Goal: Answer question/provide support: Share knowledge or assist other users

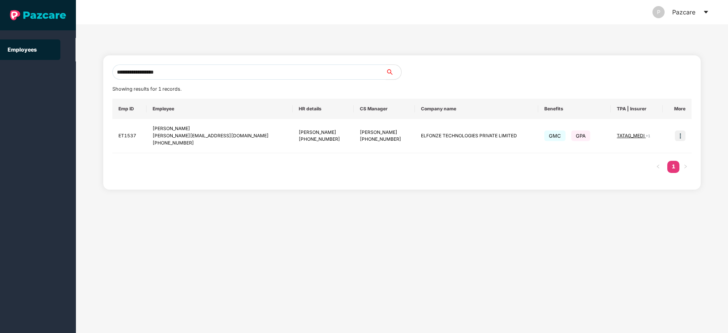
click at [182, 68] on input "**********" at bounding box center [248, 71] width 273 height 15
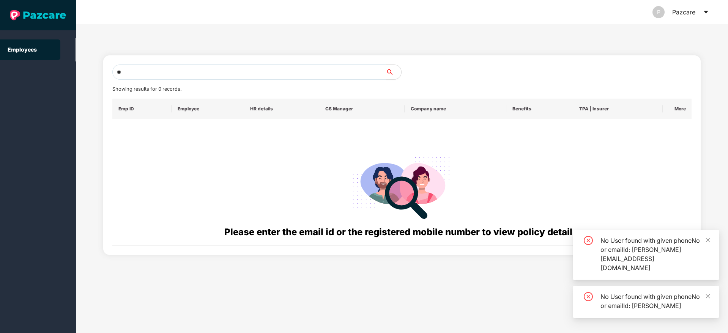
type input "*"
paste input "**********"
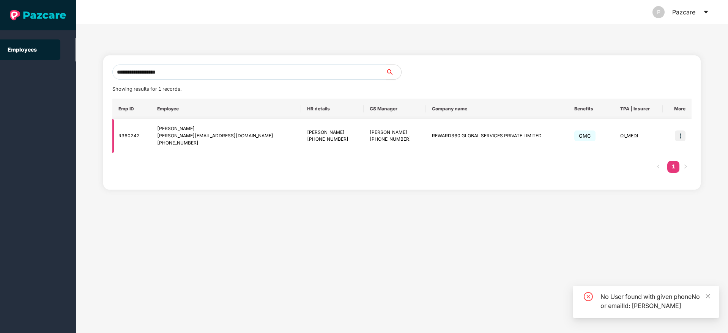
type input "**********"
click at [679, 135] on img at bounding box center [679, 135] width 11 height 11
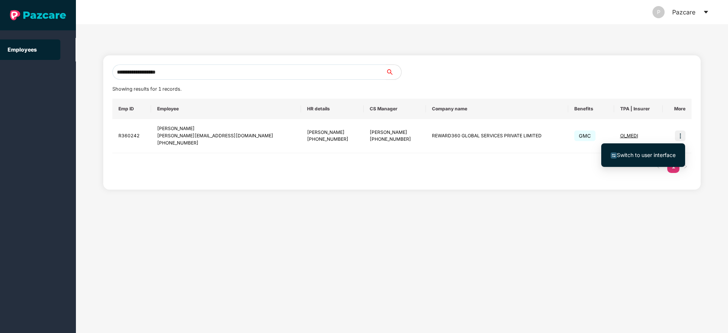
click at [656, 154] on span "Switch to user interface" at bounding box center [645, 155] width 59 height 6
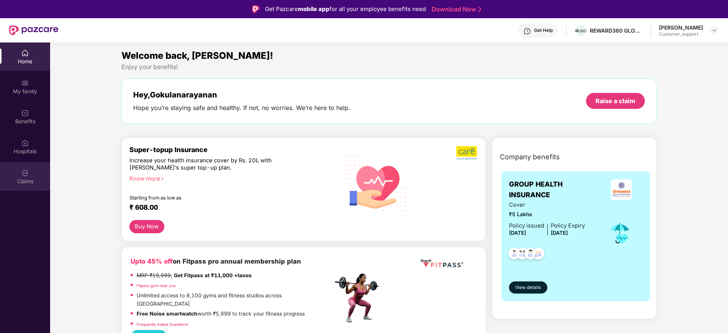
click at [27, 173] on img at bounding box center [25, 173] width 8 height 8
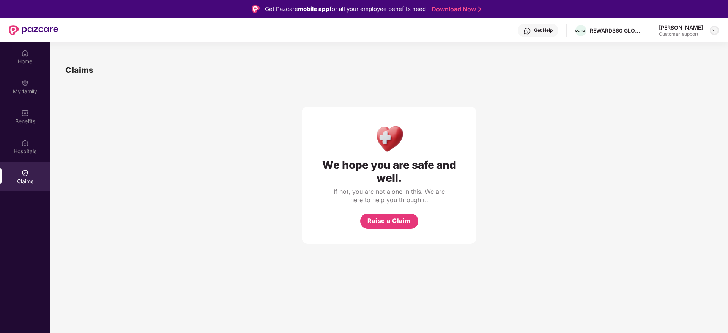
click at [714, 31] on img at bounding box center [714, 30] width 6 height 6
click at [688, 50] on div "Switch to support view" at bounding box center [678, 48] width 99 height 15
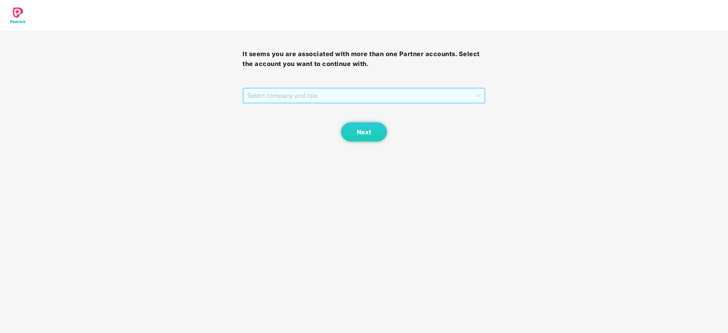
click at [419, 99] on span "Select company and role" at bounding box center [363, 95] width 233 height 14
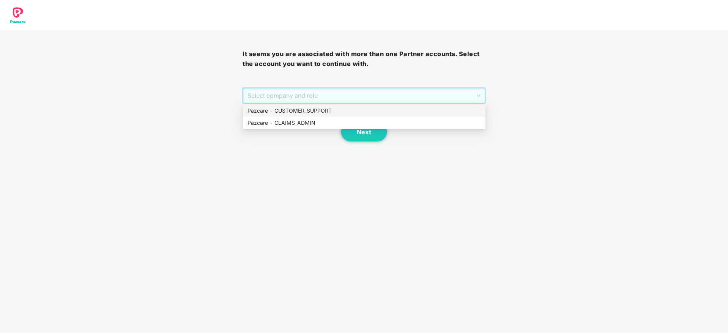
click at [341, 112] on div "Pazcare - CUSTOMER_SUPPORT" at bounding box center [363, 111] width 233 height 8
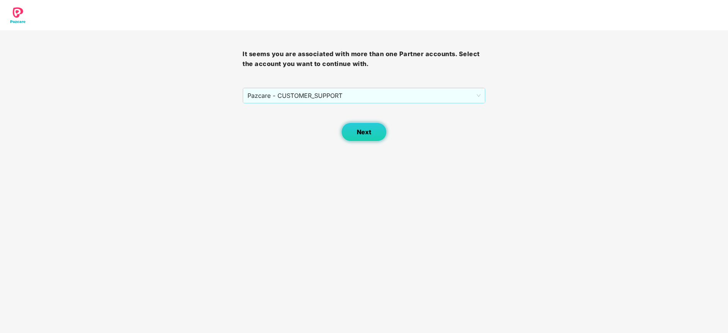
click at [367, 134] on span "Next" at bounding box center [364, 132] width 14 height 7
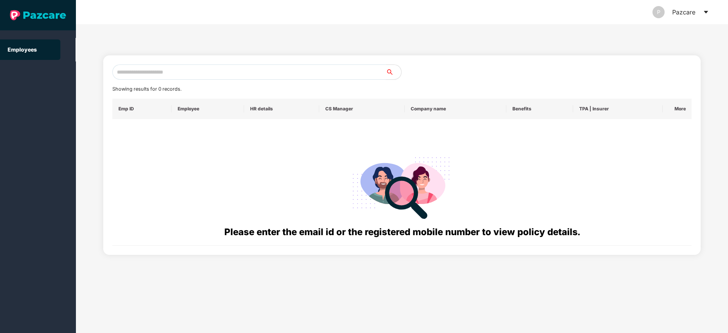
click at [141, 71] on input "text" at bounding box center [248, 71] width 273 height 15
paste input "**********"
type input "*"
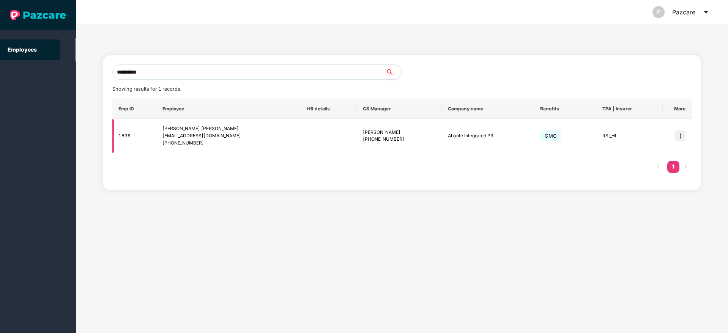
type input "**********"
click at [677, 137] on img at bounding box center [679, 135] width 11 height 11
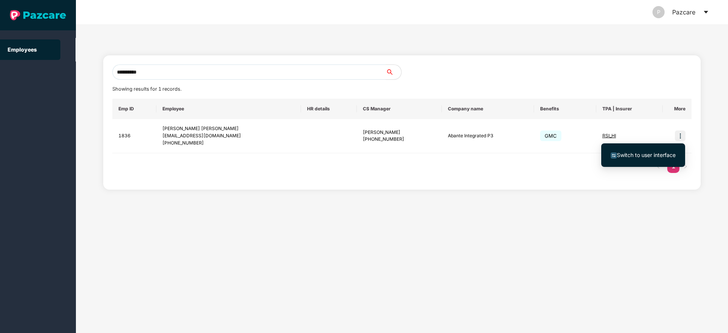
click at [644, 155] on span "Switch to user interface" at bounding box center [645, 155] width 59 height 6
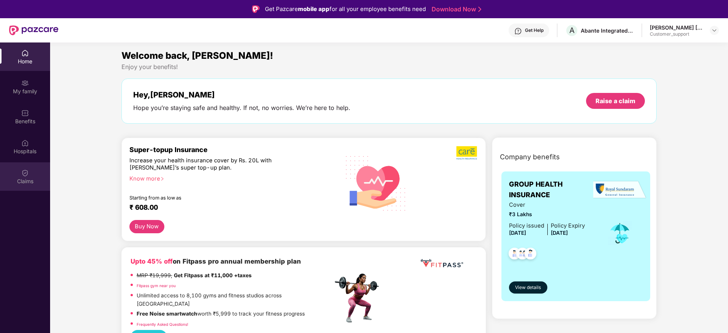
click at [27, 179] on div "Claims" at bounding box center [25, 182] width 50 height 8
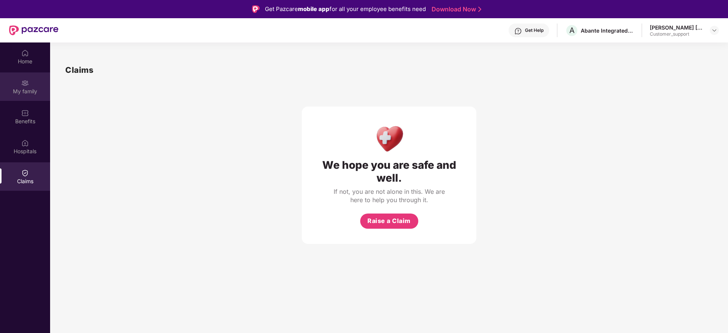
click at [25, 90] on div "My family" at bounding box center [25, 92] width 50 height 8
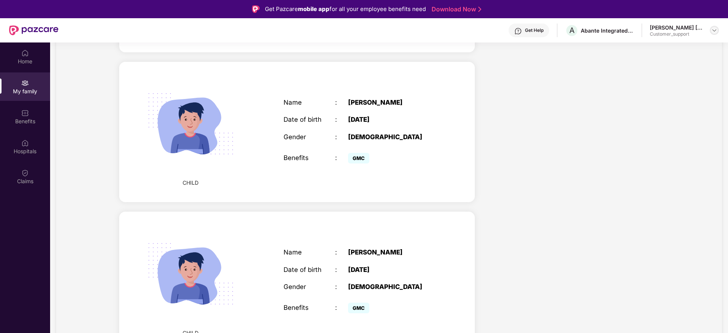
click at [713, 30] on img at bounding box center [714, 30] width 6 height 6
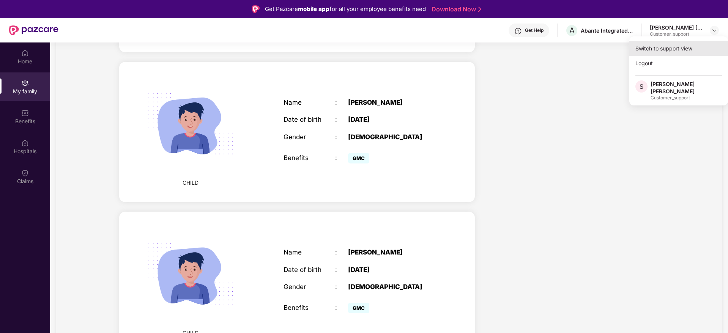
click at [666, 43] on div "Switch to support view" at bounding box center [678, 48] width 99 height 15
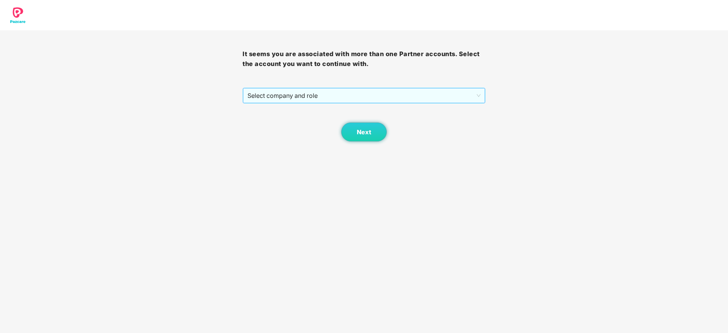
click at [385, 97] on span "Select company and role" at bounding box center [363, 95] width 233 height 14
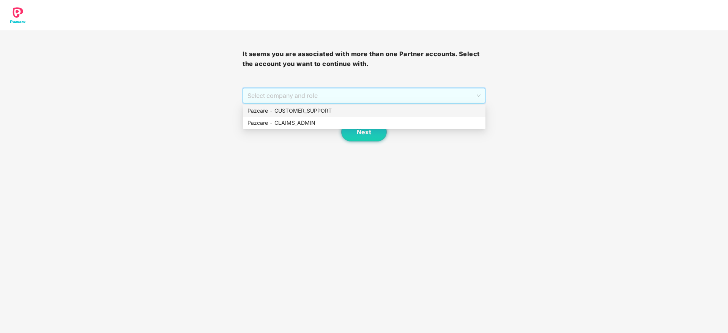
click at [333, 112] on div "Pazcare - CUSTOMER_SUPPORT" at bounding box center [363, 111] width 233 height 8
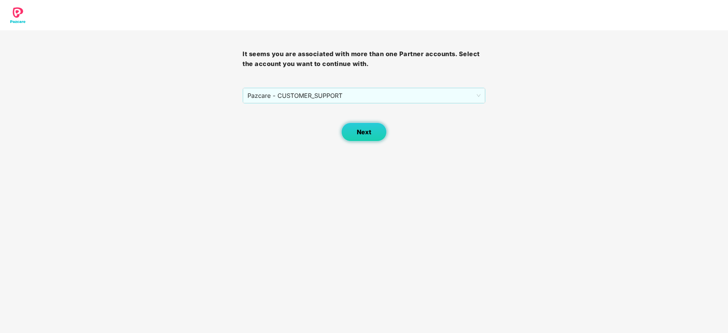
click at [354, 128] on button "Next" at bounding box center [364, 132] width 46 height 19
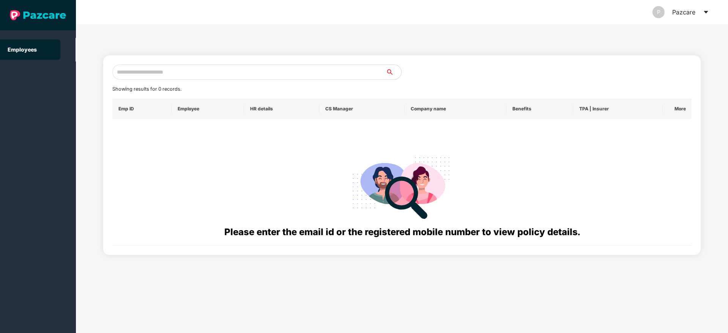
click at [125, 72] on input "text" at bounding box center [248, 71] width 273 height 15
paste input "**********"
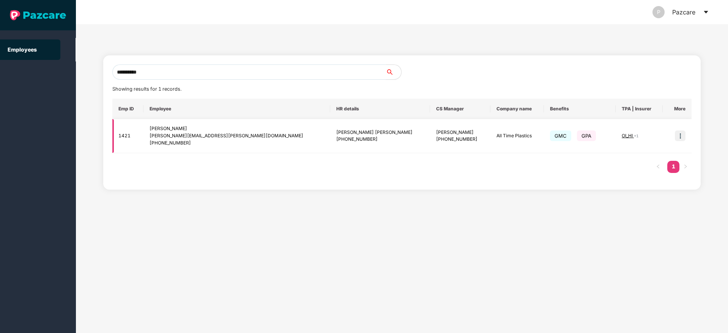
type input "**********"
click at [682, 136] on img at bounding box center [679, 135] width 11 height 11
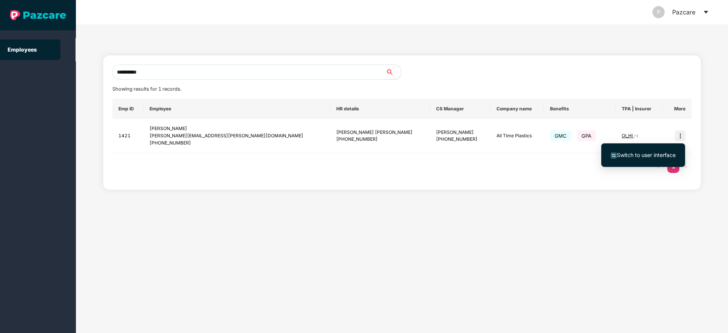
click at [638, 153] on span "Switch to user interface" at bounding box center [645, 155] width 59 height 6
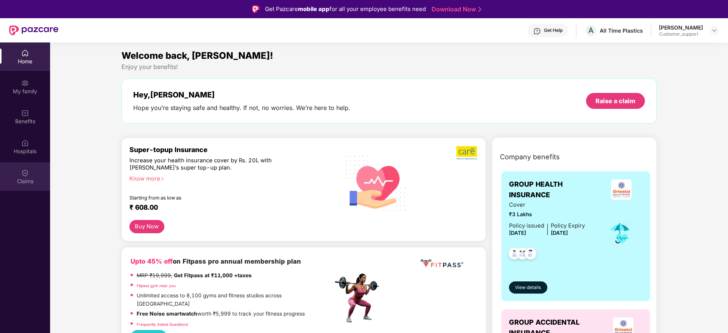
click at [23, 182] on div "Claims" at bounding box center [25, 182] width 50 height 8
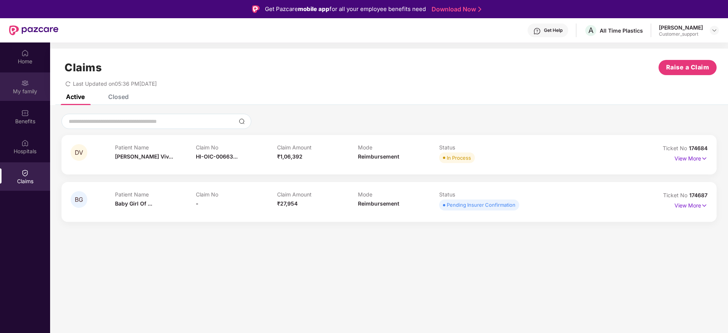
click at [19, 94] on div "My family" at bounding box center [25, 92] width 50 height 8
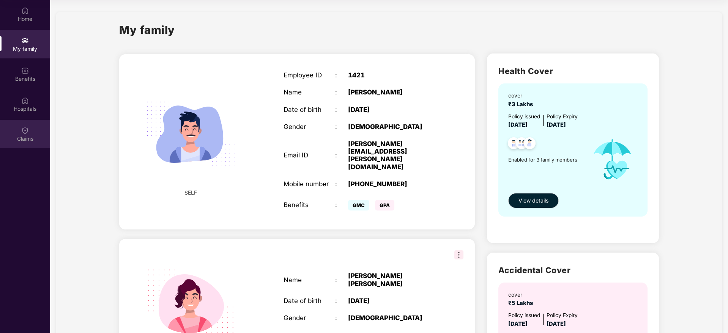
click at [24, 137] on div "Claims" at bounding box center [25, 139] width 50 height 8
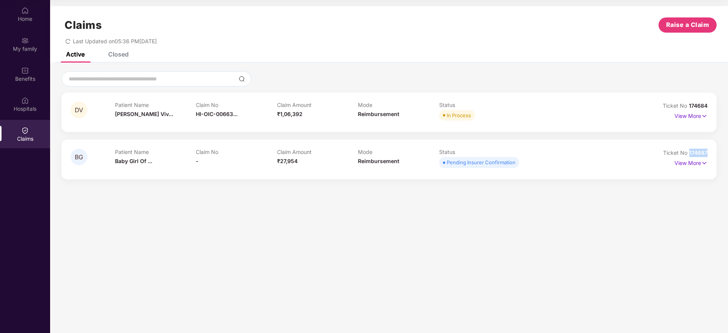
drag, startPoint x: 710, startPoint y: 156, endPoint x: 686, endPoint y: 154, distance: 24.0
click at [686, 154] on div "BG Patient Name Baby Girl Of ... Claim No - Claim Amount ₹27,954 Mode Reimburse…" at bounding box center [388, 159] width 655 height 39
copy span "174687"
click at [23, 76] on div "Benefits" at bounding box center [25, 79] width 50 height 8
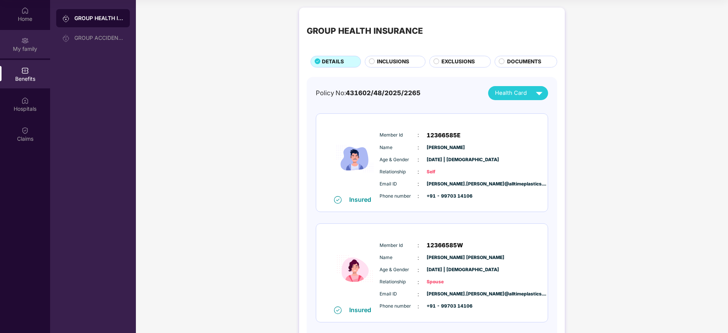
click at [33, 46] on div "My family" at bounding box center [25, 49] width 50 height 8
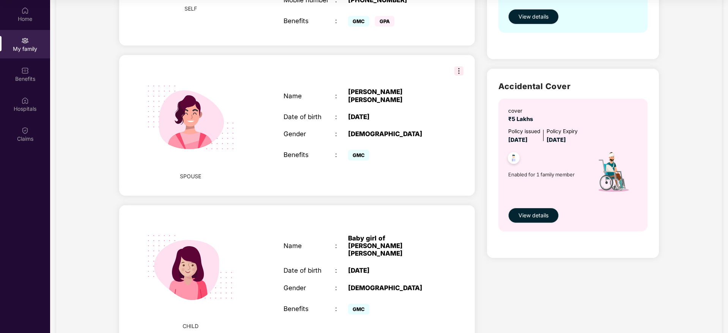
scroll to position [212, 0]
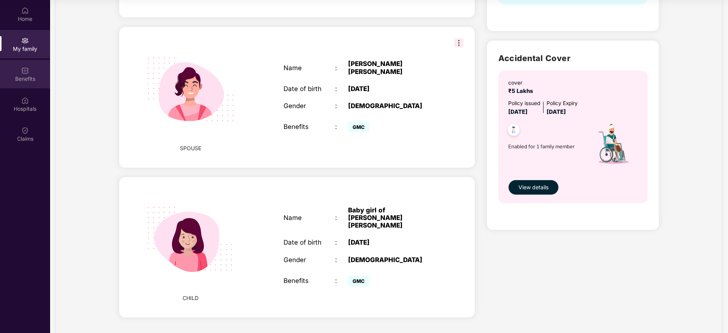
click at [22, 71] on img at bounding box center [25, 71] width 8 height 8
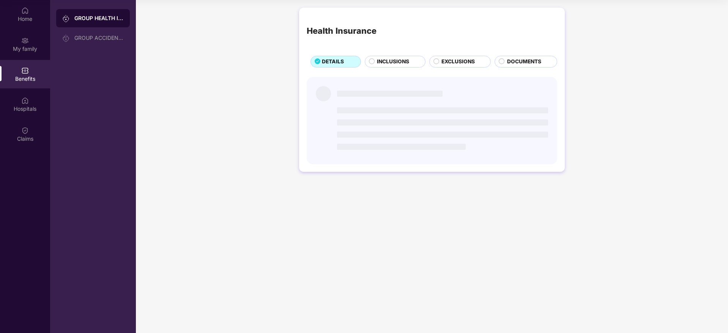
scroll to position [0, 0]
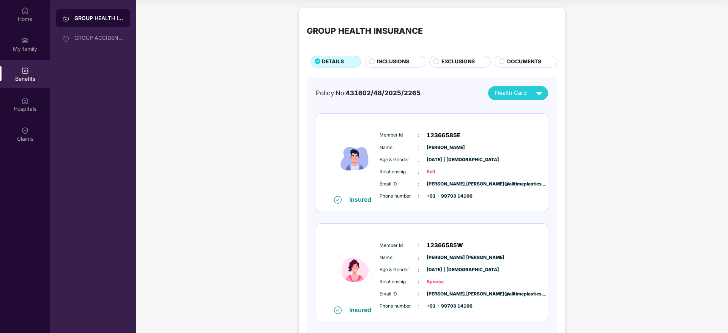
click at [404, 56] on div "INCLUSIONS" at bounding box center [395, 62] width 61 height 12
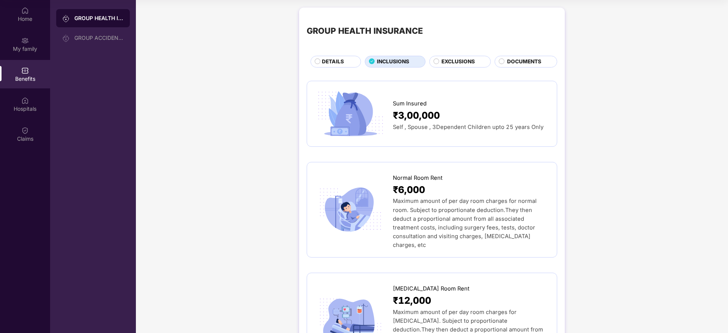
click at [338, 61] on span "DETAILS" at bounding box center [333, 62] width 22 height 8
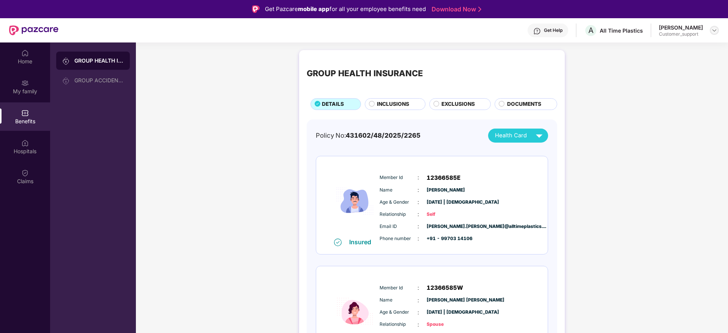
click at [713, 31] on img at bounding box center [714, 30] width 6 height 6
click at [665, 49] on div "Switch to support view" at bounding box center [678, 48] width 99 height 15
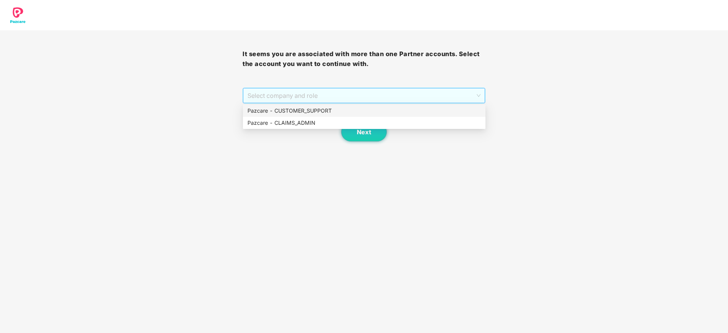
click at [393, 94] on span "Select company and role" at bounding box center [363, 95] width 233 height 14
click at [332, 108] on div "Pazcare - CUSTOMER_SUPPORT" at bounding box center [363, 111] width 233 height 8
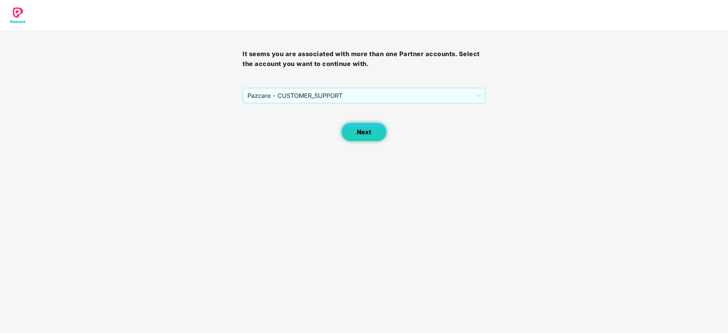
click at [357, 129] on span "Next" at bounding box center [364, 132] width 14 height 7
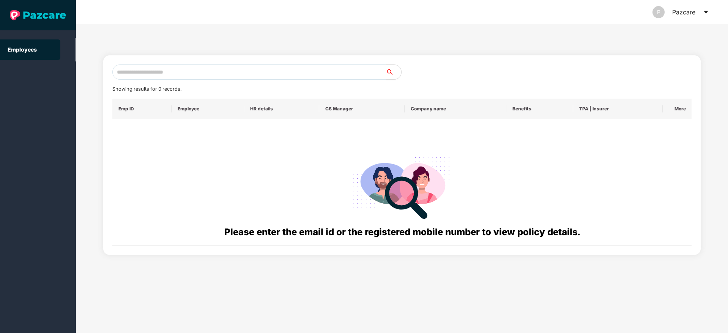
click at [136, 72] on input "text" at bounding box center [248, 71] width 273 height 15
paste input "**********"
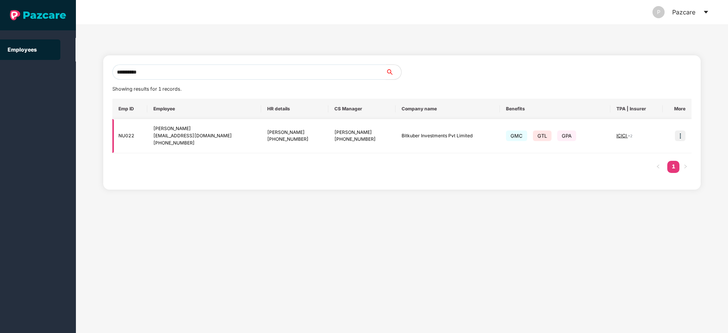
type input "**********"
click at [682, 134] on img at bounding box center [679, 135] width 11 height 11
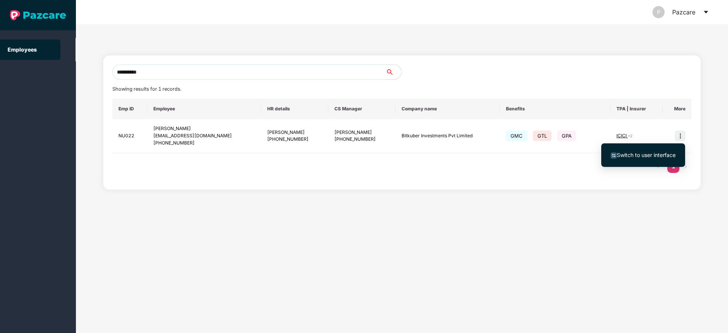
click at [646, 152] on span "Switch to user interface" at bounding box center [645, 155] width 59 height 6
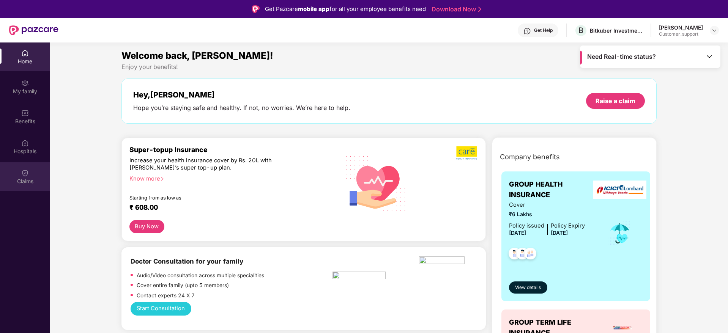
click at [32, 175] on div "Claims" at bounding box center [25, 176] width 50 height 28
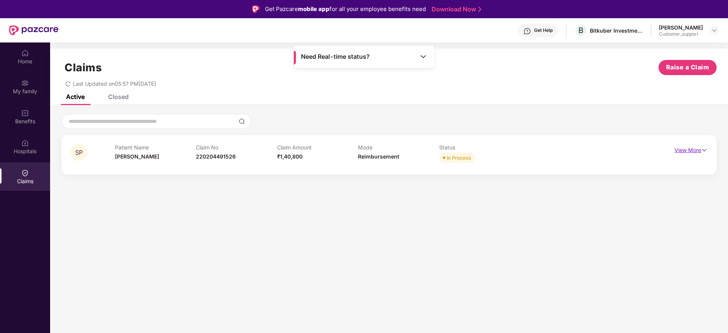
click at [707, 151] on img at bounding box center [704, 150] width 6 height 8
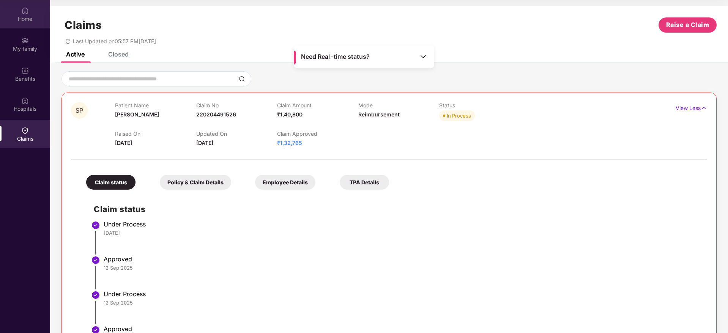
click at [23, 23] on div "Home" at bounding box center [25, 14] width 50 height 28
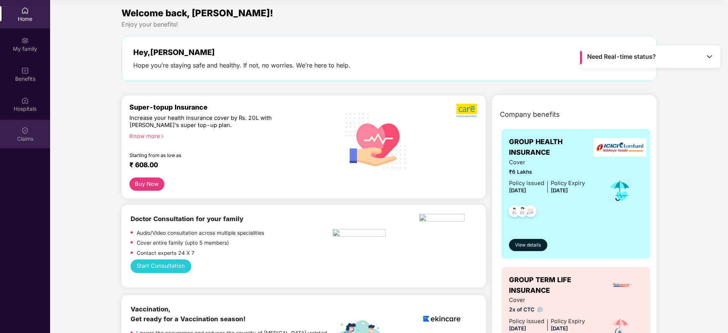
click at [24, 129] on img at bounding box center [25, 131] width 8 height 8
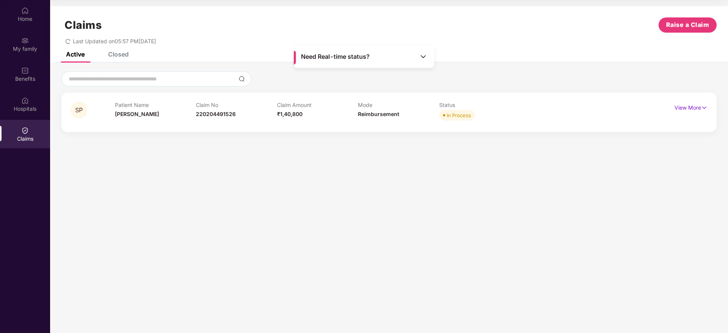
click at [708, 107] on div "SP Patient Name [PERSON_NAME] Claim No 220204491526 Claim Amount ₹1,40,800 Mode…" at bounding box center [388, 112] width 655 height 39
click at [702, 107] on img at bounding box center [704, 108] width 6 height 8
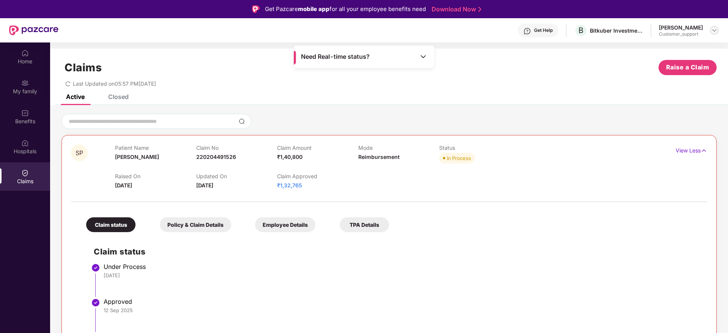
click at [713, 28] on img at bounding box center [714, 30] width 6 height 6
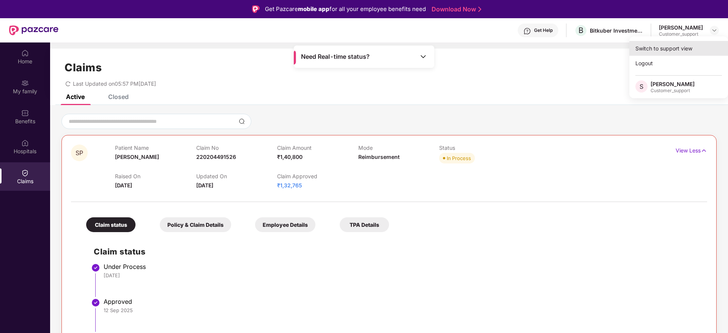
click at [670, 46] on div "Switch to support view" at bounding box center [678, 48] width 99 height 15
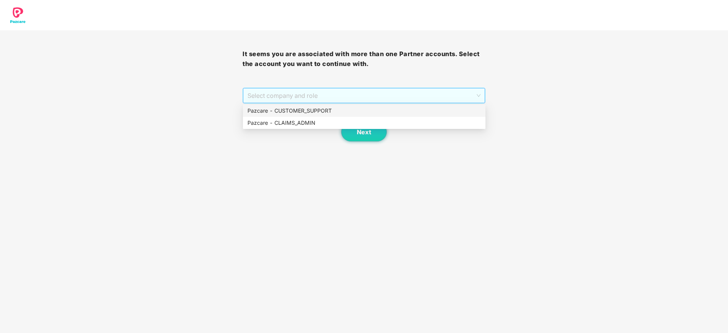
click at [399, 97] on span "Select company and role" at bounding box center [363, 95] width 233 height 14
click at [329, 111] on div "Pazcare - CUSTOMER_SUPPORT" at bounding box center [363, 111] width 233 height 8
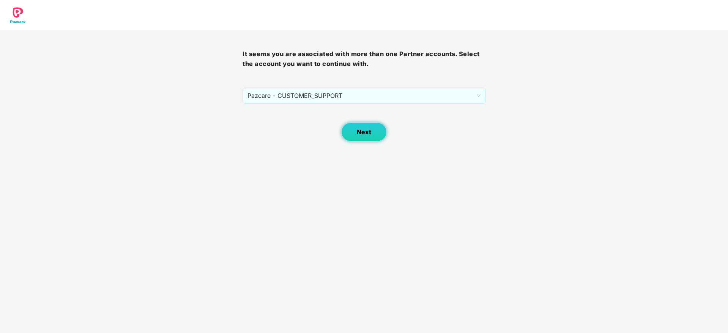
click at [357, 131] on span "Next" at bounding box center [364, 132] width 14 height 7
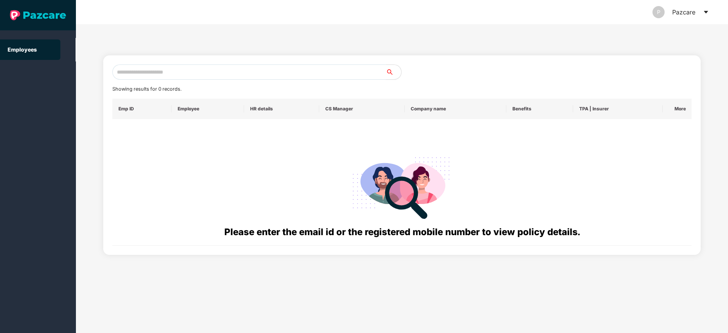
click at [152, 72] on input "text" at bounding box center [248, 71] width 273 height 15
paste input "**********"
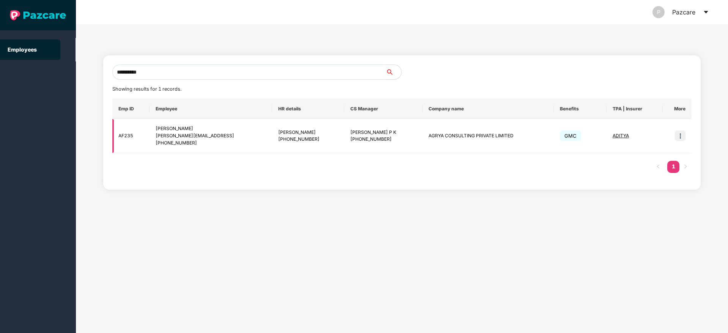
type input "**********"
click at [681, 140] on img at bounding box center [679, 135] width 11 height 11
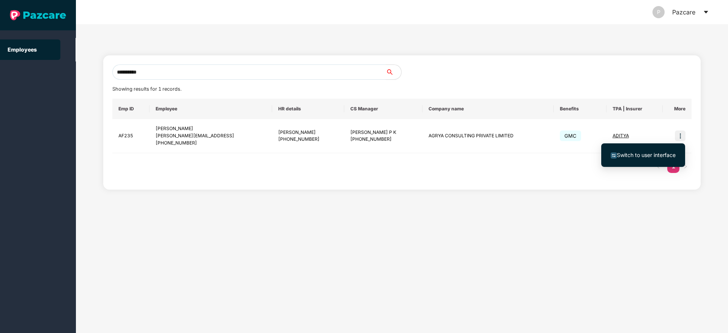
click at [647, 152] on span "Switch to user interface" at bounding box center [645, 155] width 59 height 6
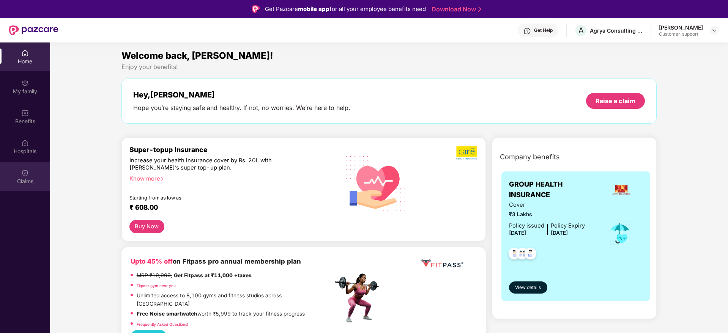
click at [26, 173] on img at bounding box center [25, 173] width 8 height 8
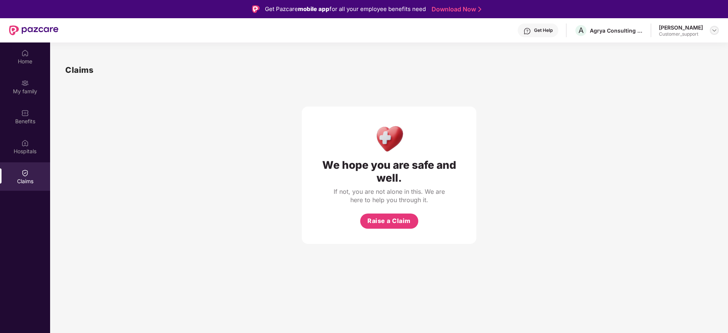
click at [715, 28] on img at bounding box center [714, 30] width 6 height 6
click at [649, 47] on div "Switch to support view" at bounding box center [678, 48] width 99 height 15
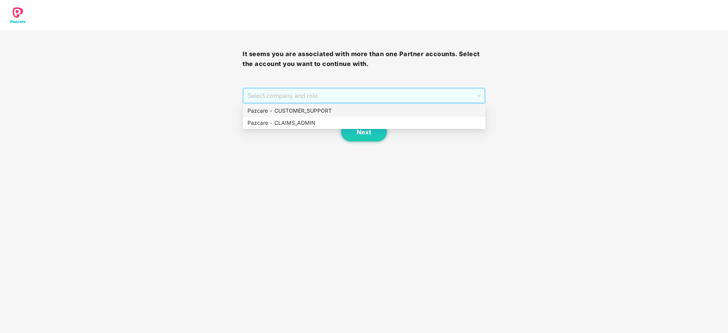
click at [348, 93] on span "Select company and role" at bounding box center [363, 95] width 233 height 14
click at [327, 108] on div "Pazcare - CUSTOMER_SUPPORT" at bounding box center [363, 111] width 233 height 8
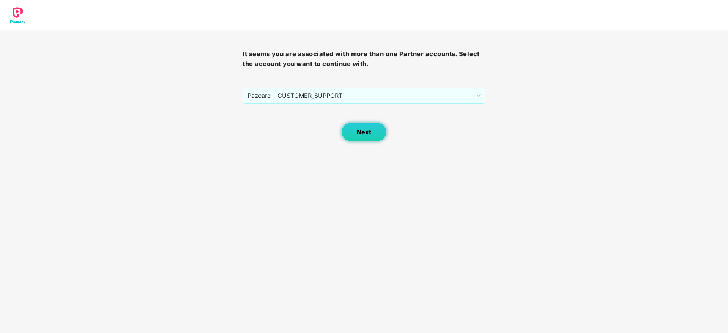
click at [365, 130] on span "Next" at bounding box center [364, 132] width 14 height 7
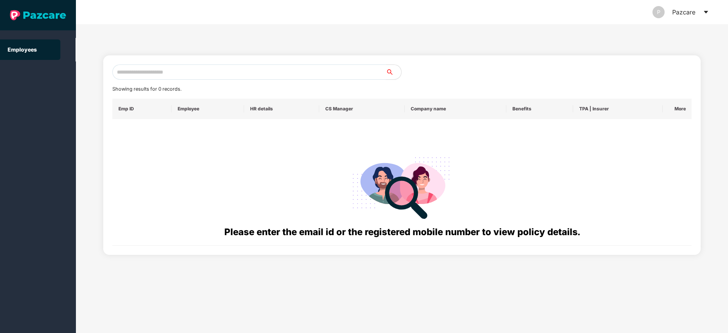
click at [143, 71] on input "text" at bounding box center [248, 71] width 273 height 15
paste input "**********"
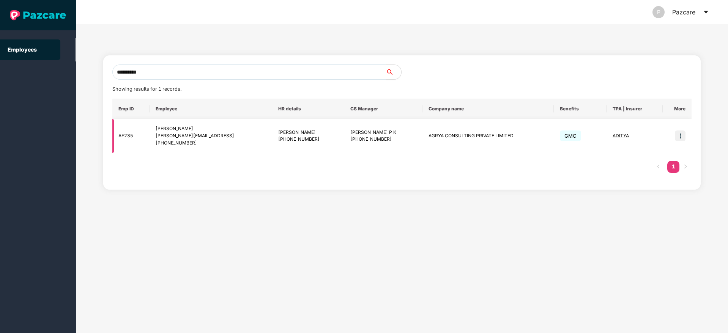
type input "**********"
click at [677, 140] on img at bounding box center [679, 135] width 11 height 11
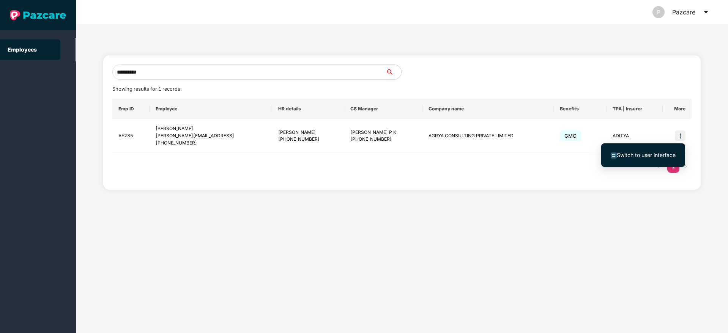
click at [633, 154] on span "Switch to user interface" at bounding box center [645, 155] width 59 height 6
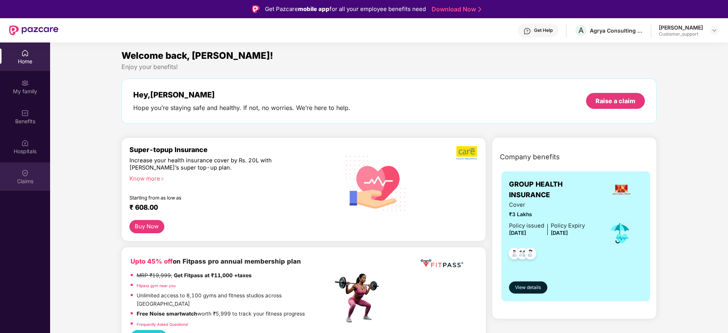
click at [24, 177] on div "Claims" at bounding box center [25, 176] width 50 height 28
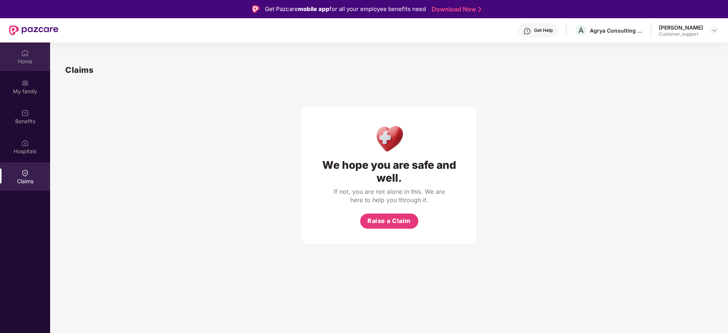
click at [19, 58] on div "Home" at bounding box center [25, 62] width 50 height 8
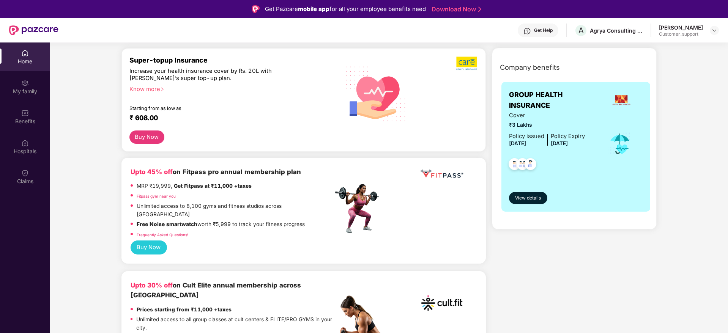
scroll to position [89, 0]
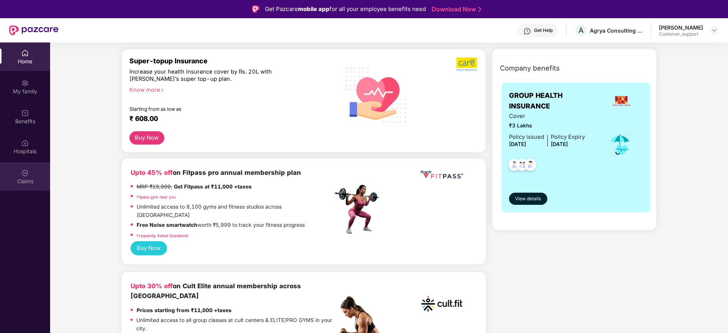
click at [23, 175] on img at bounding box center [25, 173] width 8 height 8
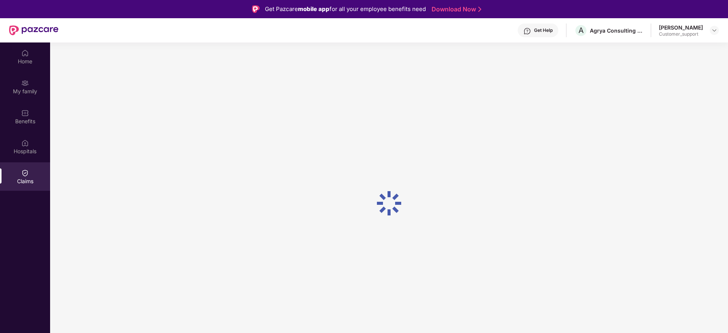
scroll to position [0, 0]
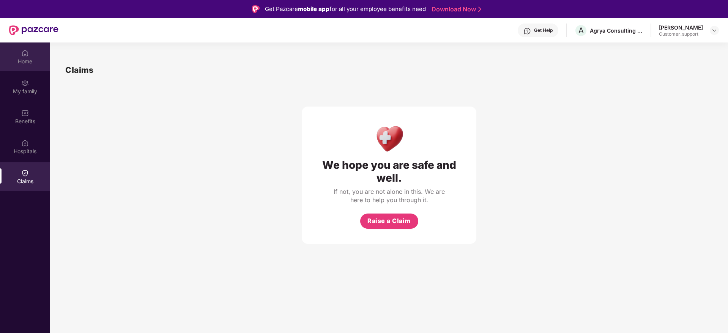
click at [23, 57] on img at bounding box center [25, 53] width 8 height 8
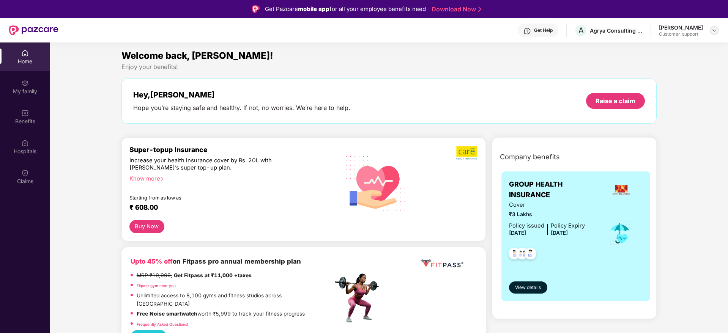
click at [712, 29] on img at bounding box center [714, 30] width 6 height 6
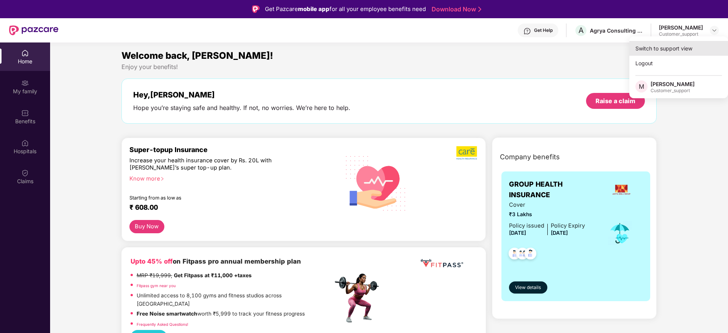
click at [672, 50] on div "Switch to support view" at bounding box center [678, 48] width 99 height 15
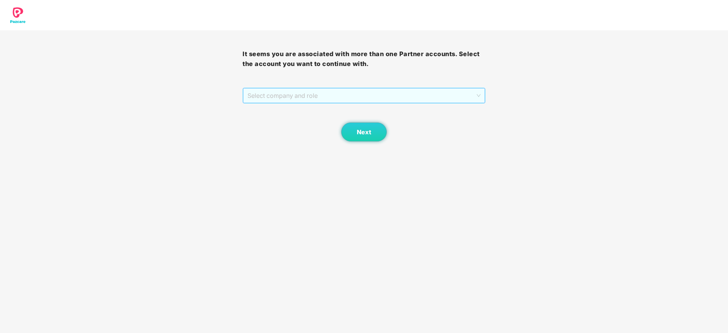
click at [388, 96] on span "Select company and role" at bounding box center [363, 95] width 233 height 14
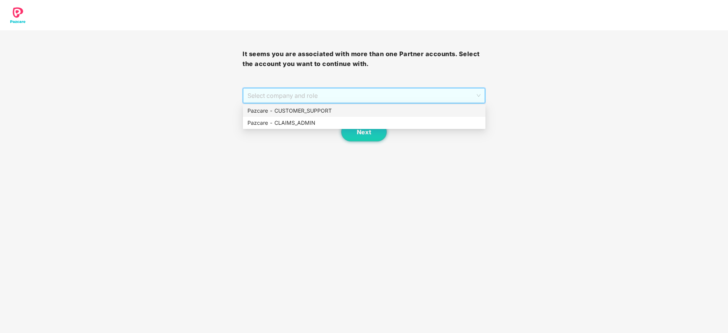
click at [321, 111] on div "Pazcare - CUSTOMER_SUPPORT" at bounding box center [363, 111] width 233 height 8
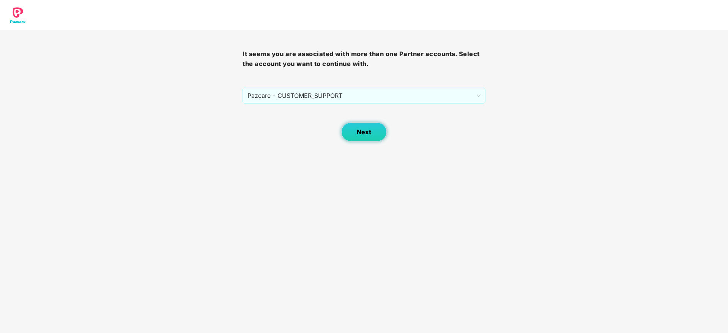
click at [367, 127] on button "Next" at bounding box center [364, 132] width 46 height 19
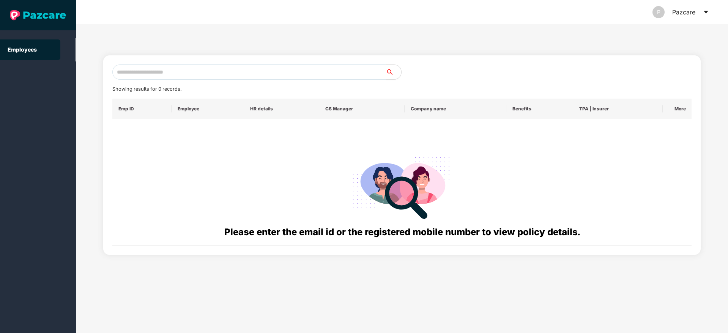
click at [210, 75] on input "text" at bounding box center [248, 71] width 273 height 15
paste input "**********"
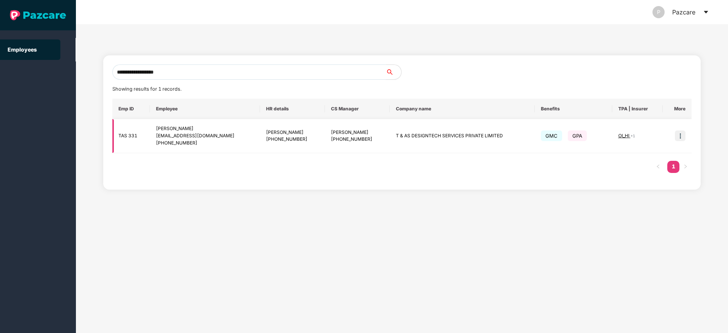
type input "**********"
click at [676, 135] on img at bounding box center [679, 135] width 11 height 11
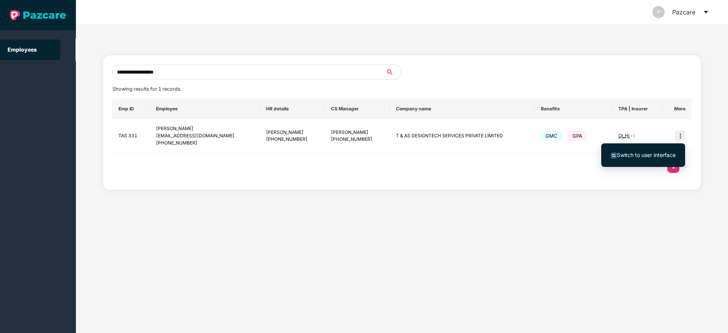
click at [638, 154] on span "Switch to user interface" at bounding box center [645, 155] width 59 height 6
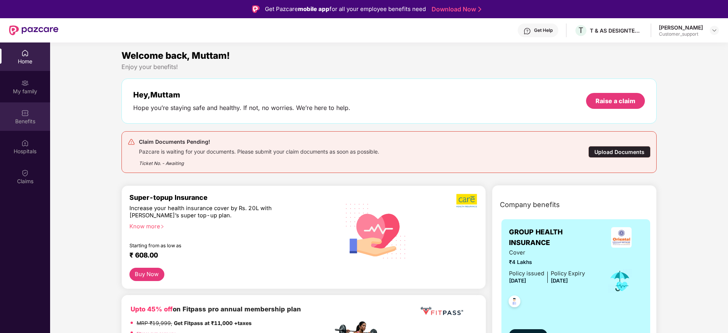
click at [32, 115] on div "Benefits" at bounding box center [25, 116] width 50 height 28
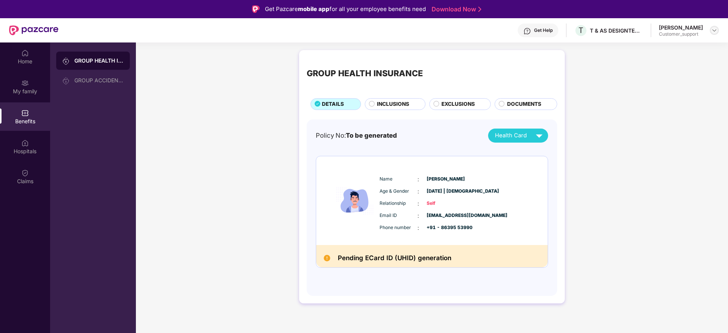
click at [714, 29] on img at bounding box center [714, 30] width 6 height 6
click at [676, 44] on div "Switch to support view" at bounding box center [678, 48] width 99 height 15
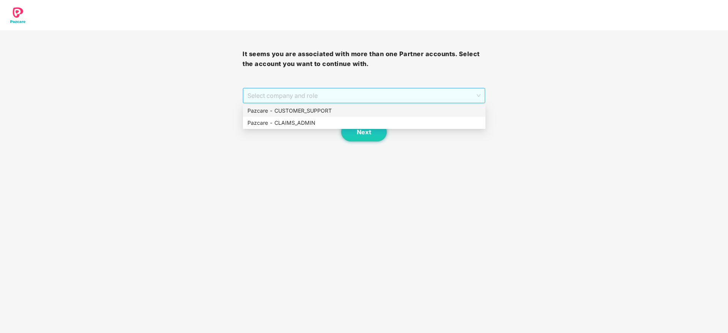
click at [375, 96] on span "Select company and role" at bounding box center [363, 95] width 233 height 14
click at [324, 110] on div "Pazcare - CUSTOMER_SUPPORT" at bounding box center [363, 111] width 233 height 8
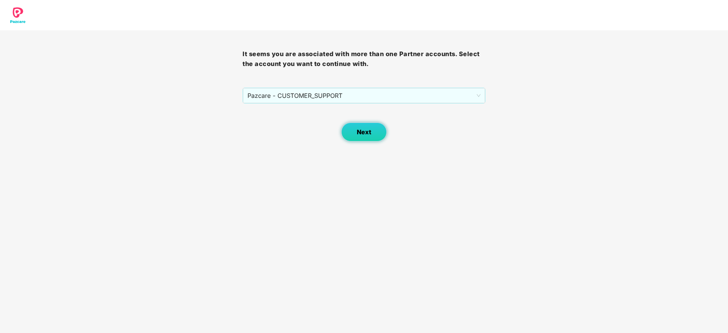
click at [355, 135] on button "Next" at bounding box center [364, 132] width 46 height 19
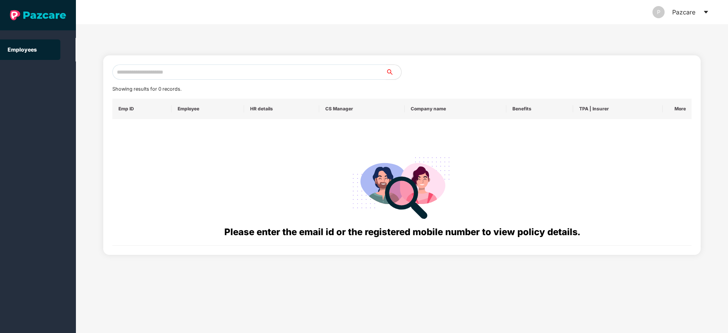
click at [125, 75] on input "text" at bounding box center [248, 71] width 273 height 15
paste input "**********"
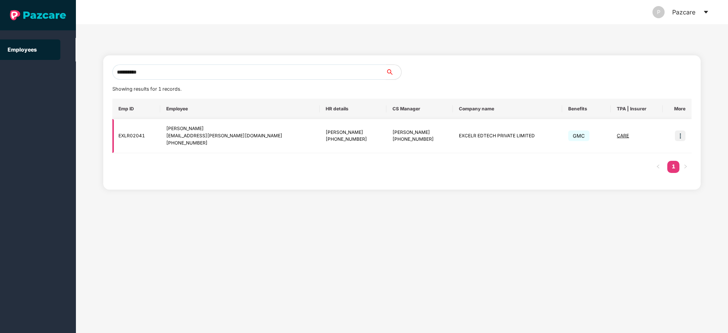
type input "**********"
click at [679, 138] on img at bounding box center [679, 135] width 11 height 11
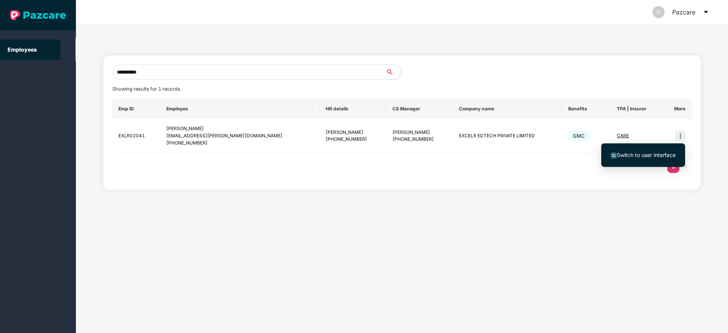
click at [633, 155] on span "Switch to user interface" at bounding box center [645, 155] width 59 height 6
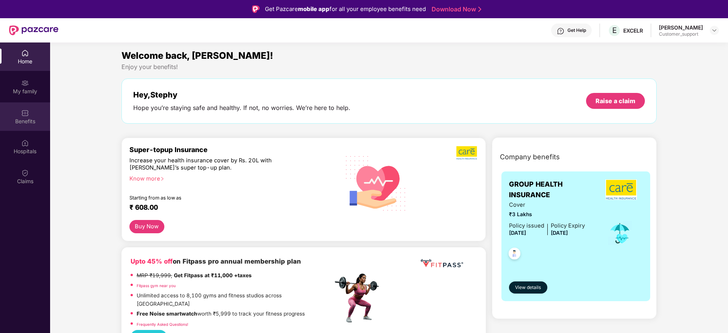
click at [25, 116] on img at bounding box center [25, 113] width 8 height 8
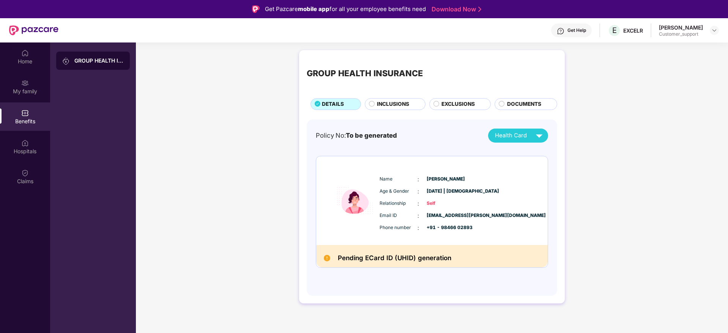
click at [393, 101] on span "INCLUSIONS" at bounding box center [393, 104] width 32 height 8
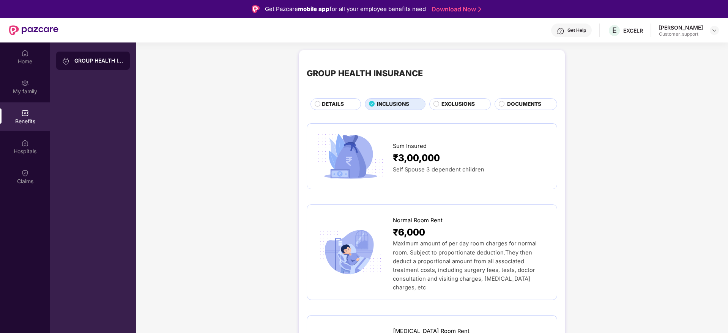
click at [459, 105] on span "EXCLUSIONS" at bounding box center [457, 104] width 33 height 8
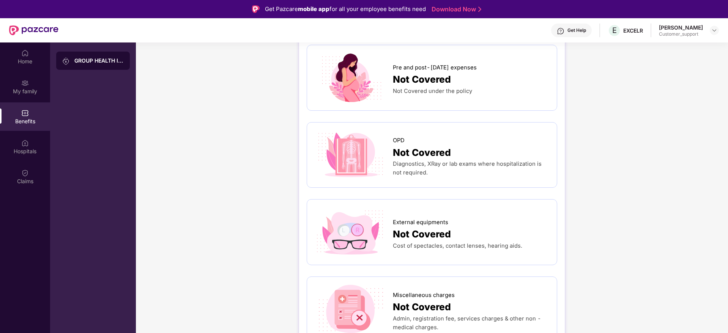
scroll to position [79, 0]
click at [27, 58] on div "Home" at bounding box center [25, 62] width 50 height 8
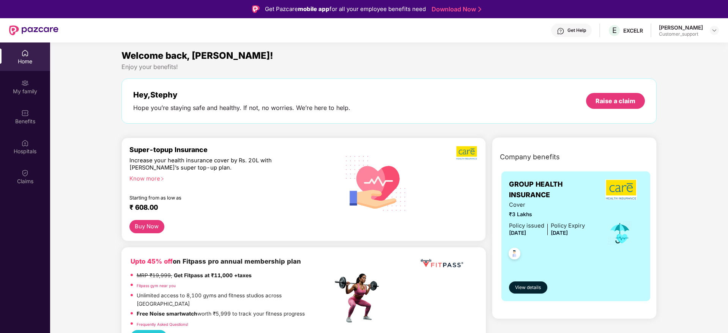
click at [564, 33] on img at bounding box center [560, 31] width 8 height 8
